Goal: Check status: Check status

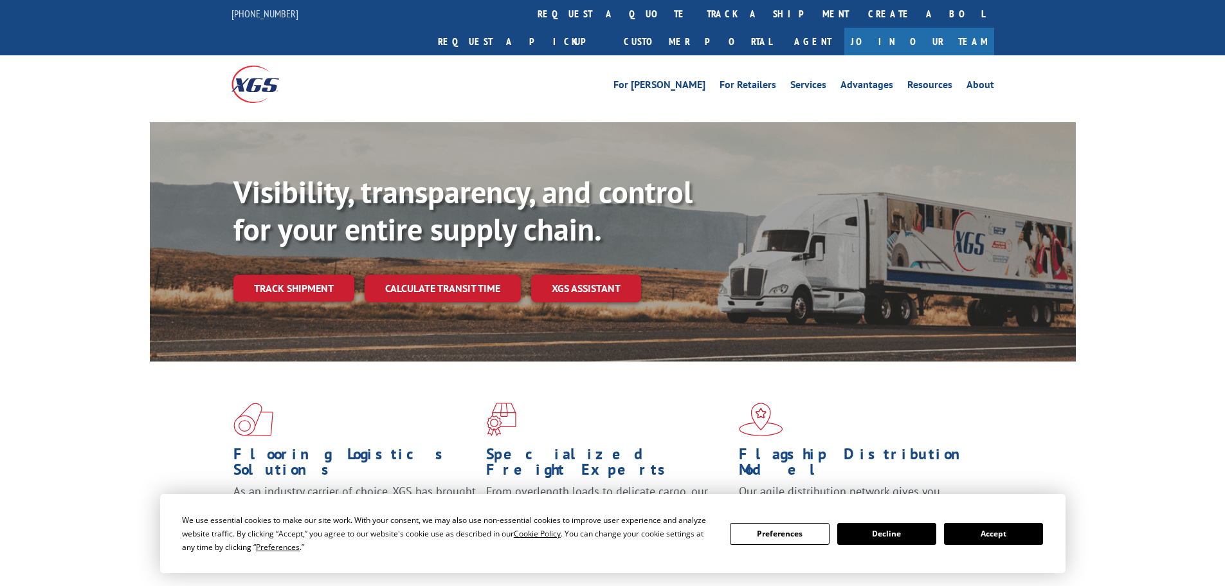
click at [697, 10] on link "track a shipment" at bounding box center [777, 14] width 161 height 28
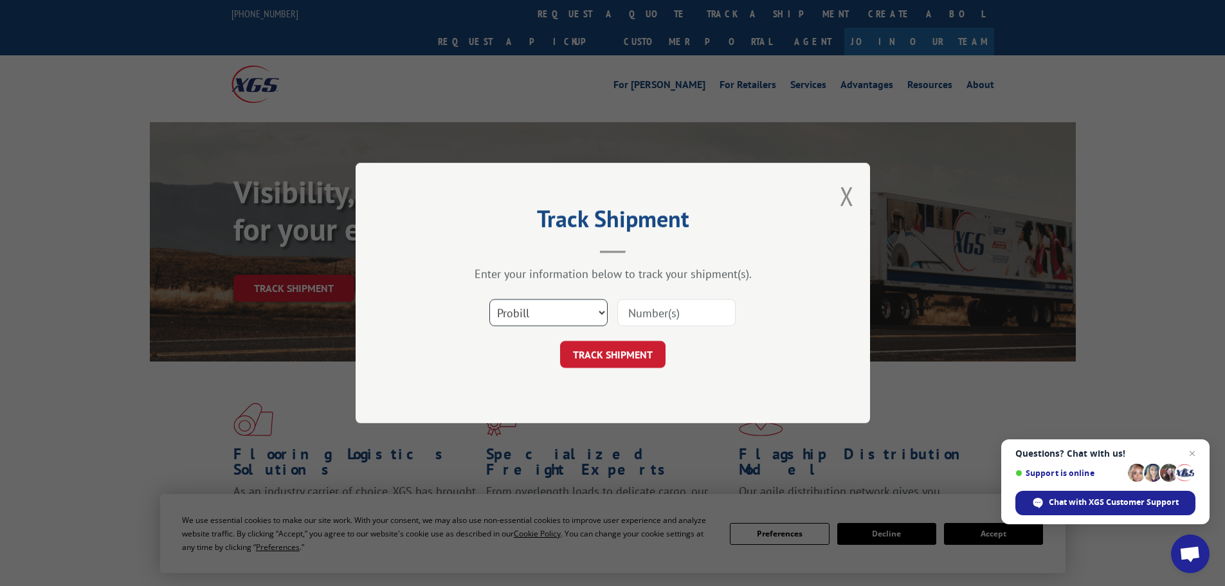
click at [526, 311] on select "Select category... Probill BOL PO" at bounding box center [548, 312] width 118 height 27
select select "bol"
click at [489, 299] on select "Select category... Probill BOL PO" at bounding box center [548, 312] width 118 height 27
click at [634, 312] on input at bounding box center [676, 312] width 118 height 27
paste input "15340060"
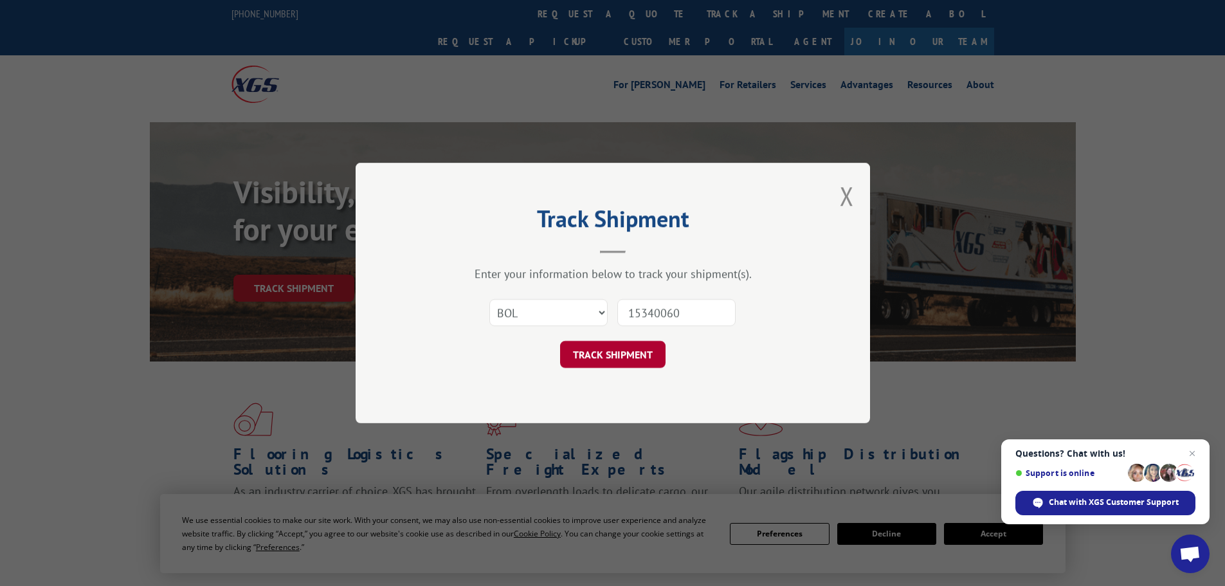
type input "15340060"
click at [596, 354] on button "TRACK SHIPMENT" at bounding box center [612, 354] width 105 height 27
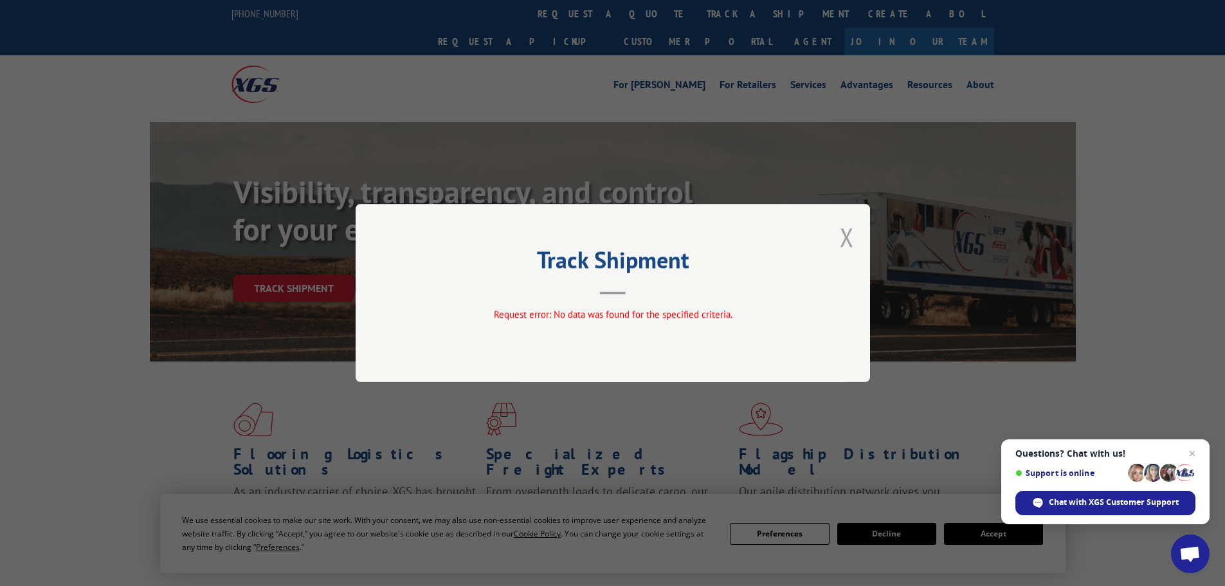
click at [847, 238] on button "Close modal" at bounding box center [847, 237] width 14 height 34
